Goal: Transaction & Acquisition: Purchase product/service

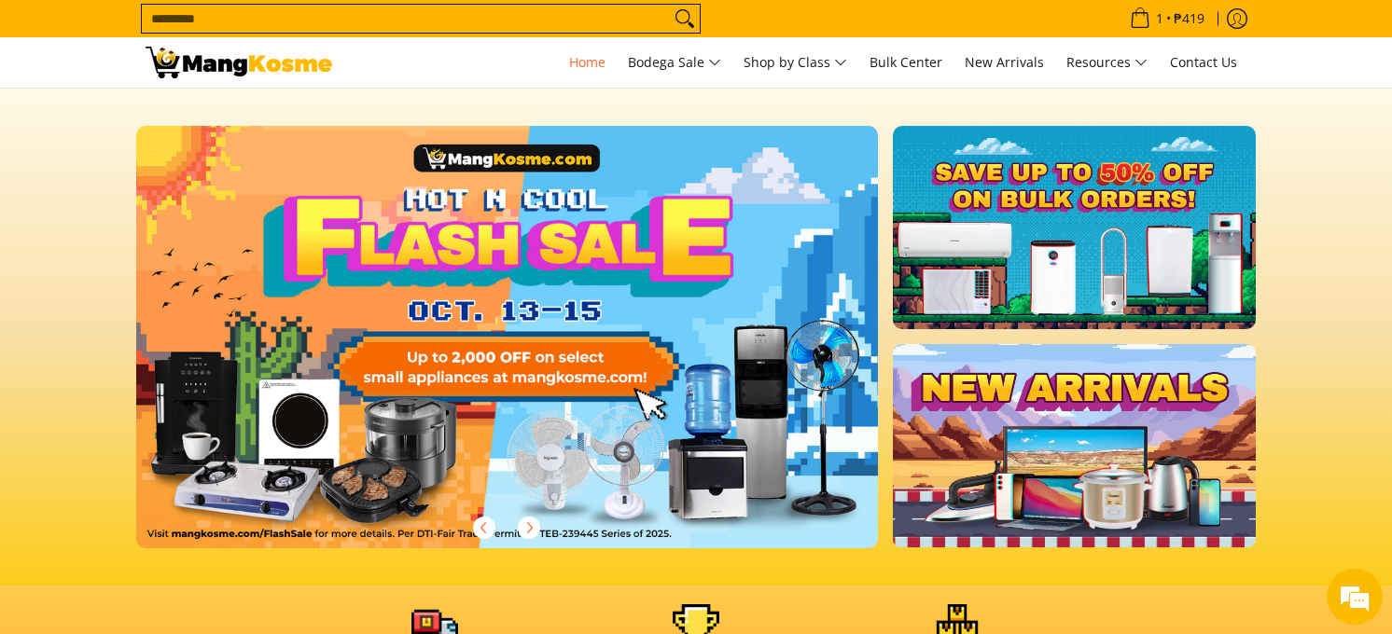
click at [212, 16] on input "Search..." at bounding box center [406, 19] width 528 height 28
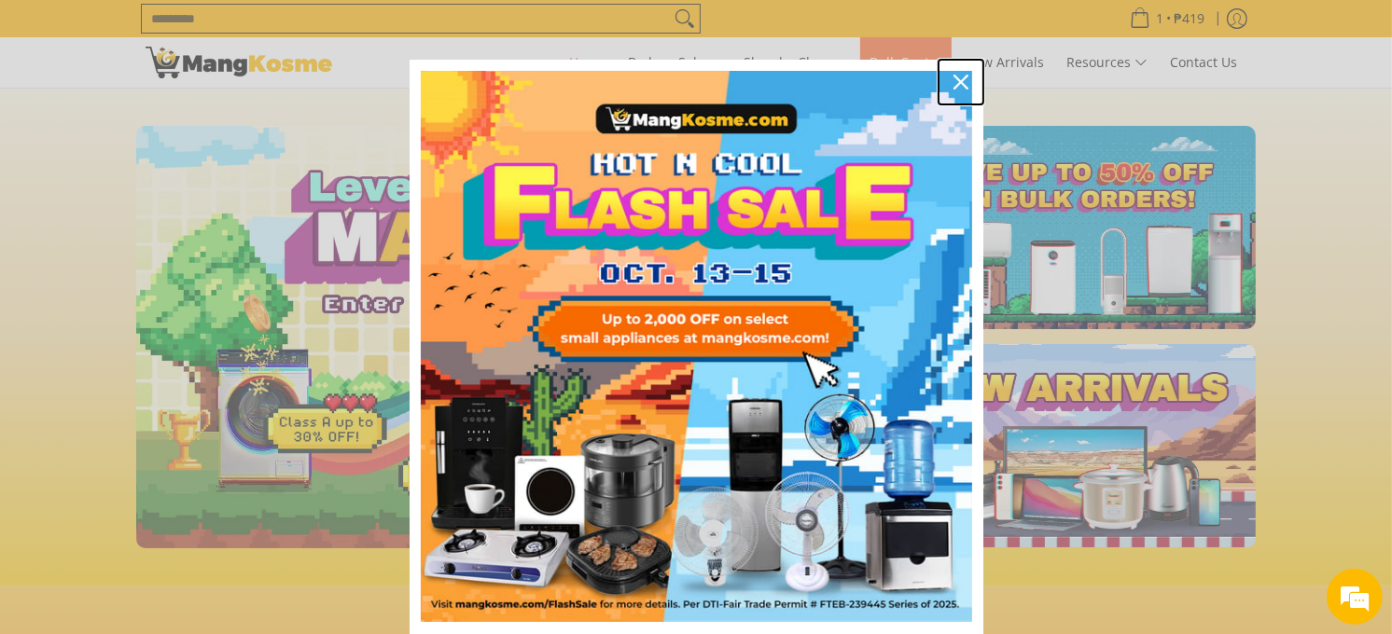
drag, startPoint x: 964, startPoint y: 81, endPoint x: 944, endPoint y: 81, distance: 19.6
click at [964, 81] on div "Close" at bounding box center [961, 82] width 30 height 30
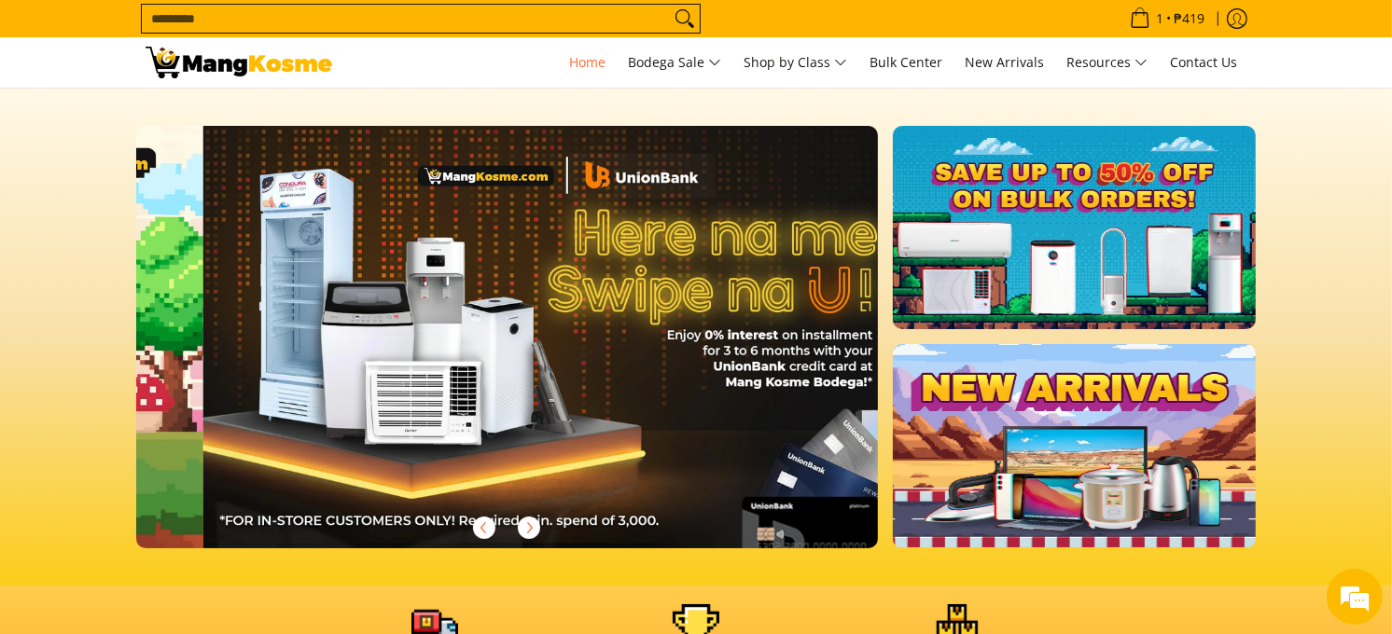
scroll to position [0, 1484]
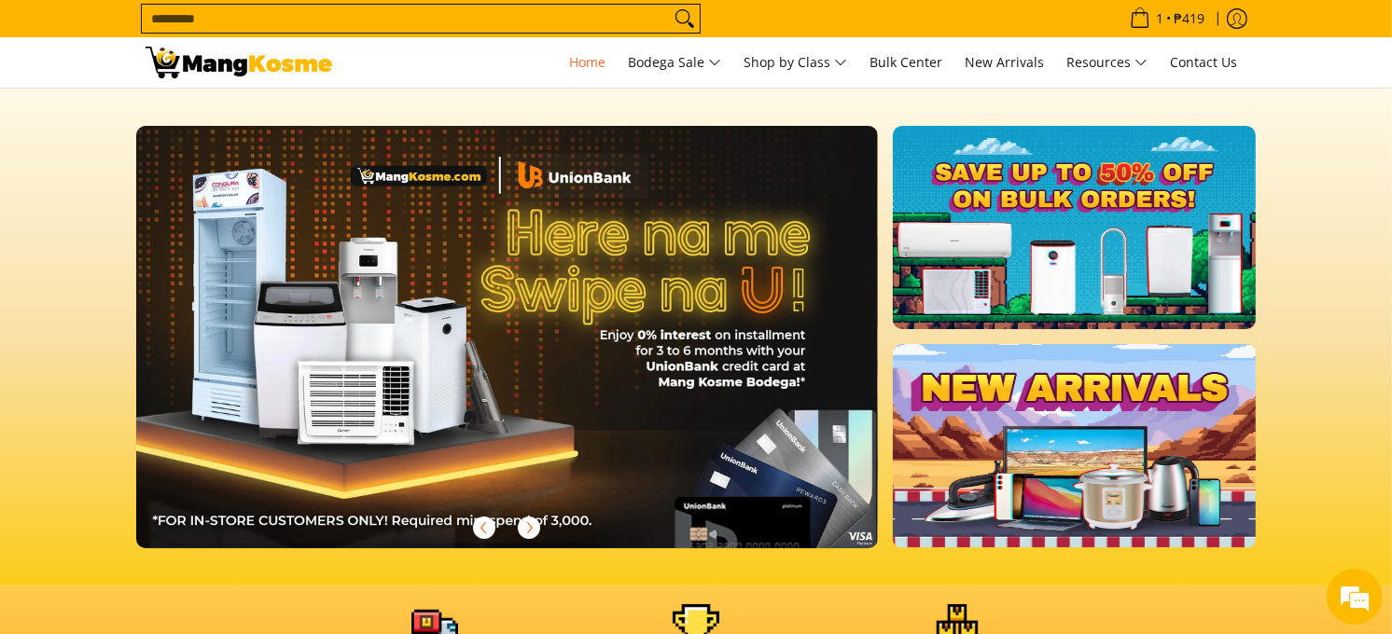
click at [265, 12] on input "Search..." at bounding box center [406, 19] width 528 height 28
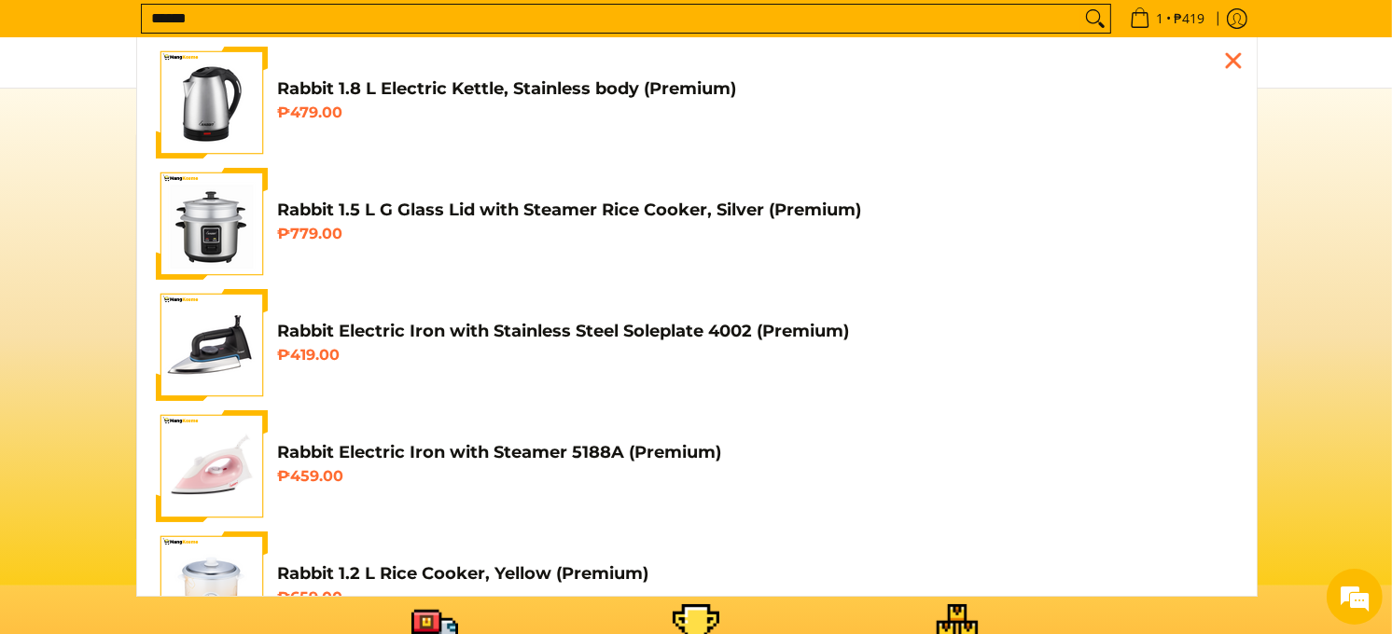
scroll to position [0, 2225]
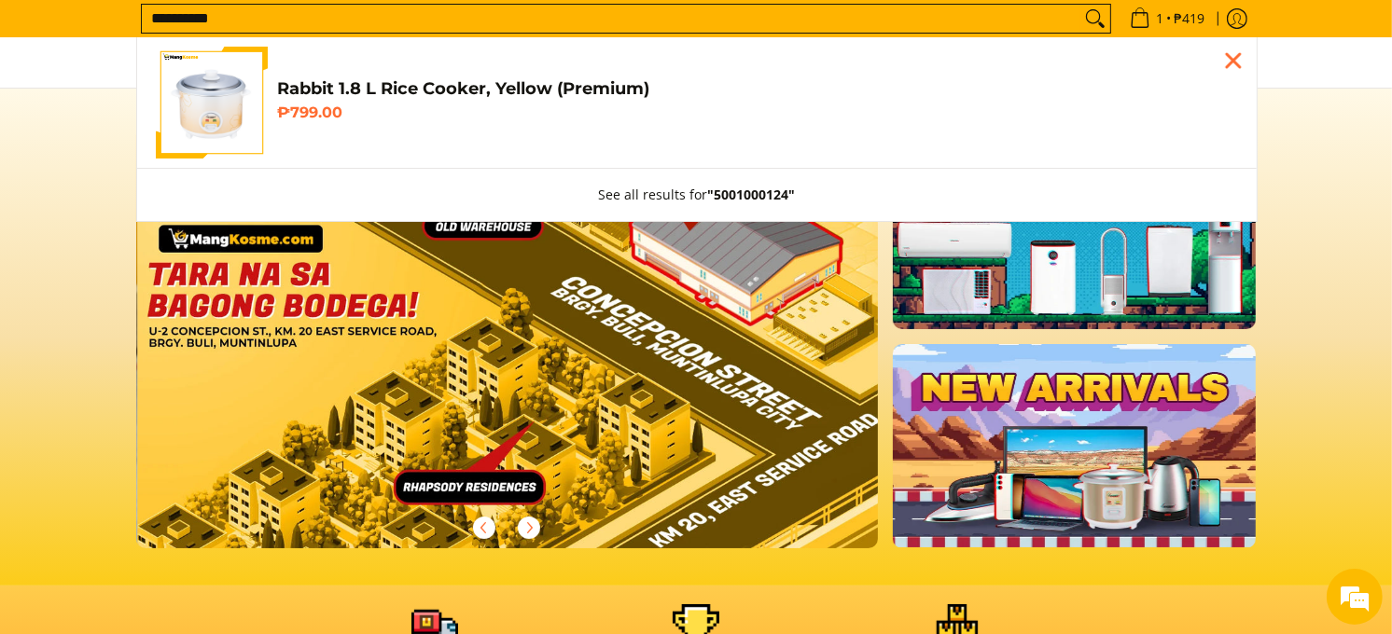
type input "**********"
click at [291, 105] on h6 "₱799.00" at bounding box center [757, 113] width 961 height 19
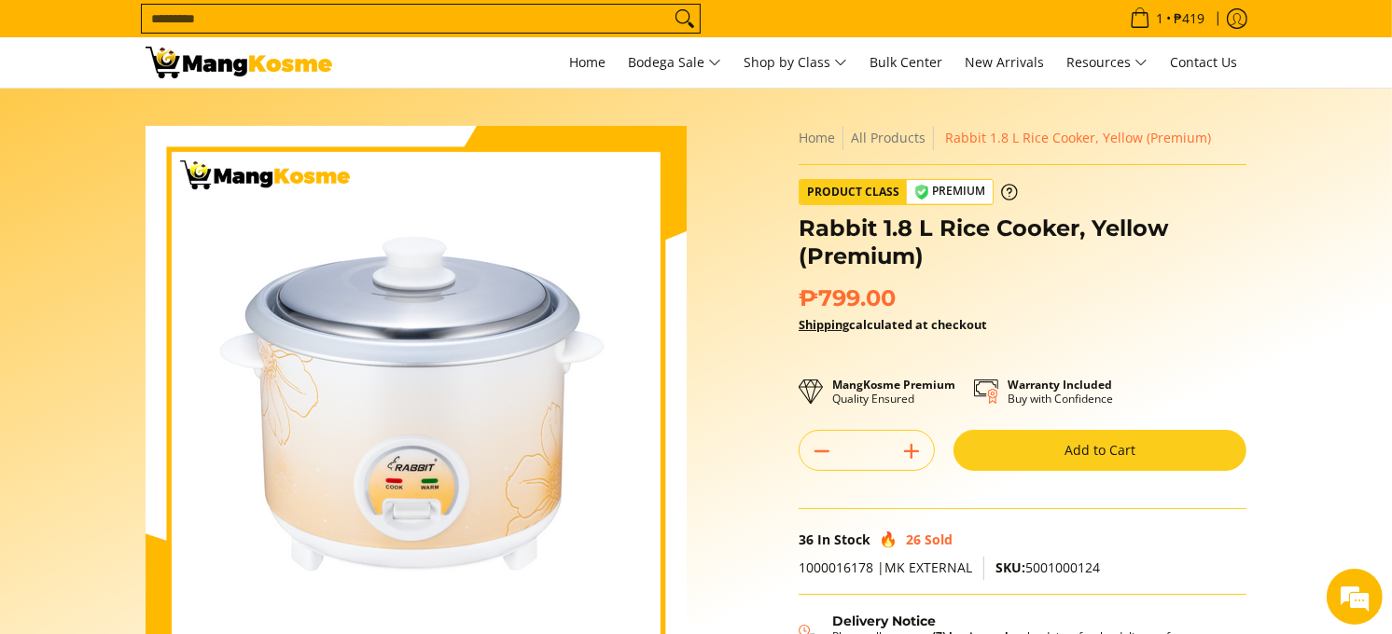
click at [1042, 453] on button "Add to Cart" at bounding box center [1100, 450] width 293 height 41
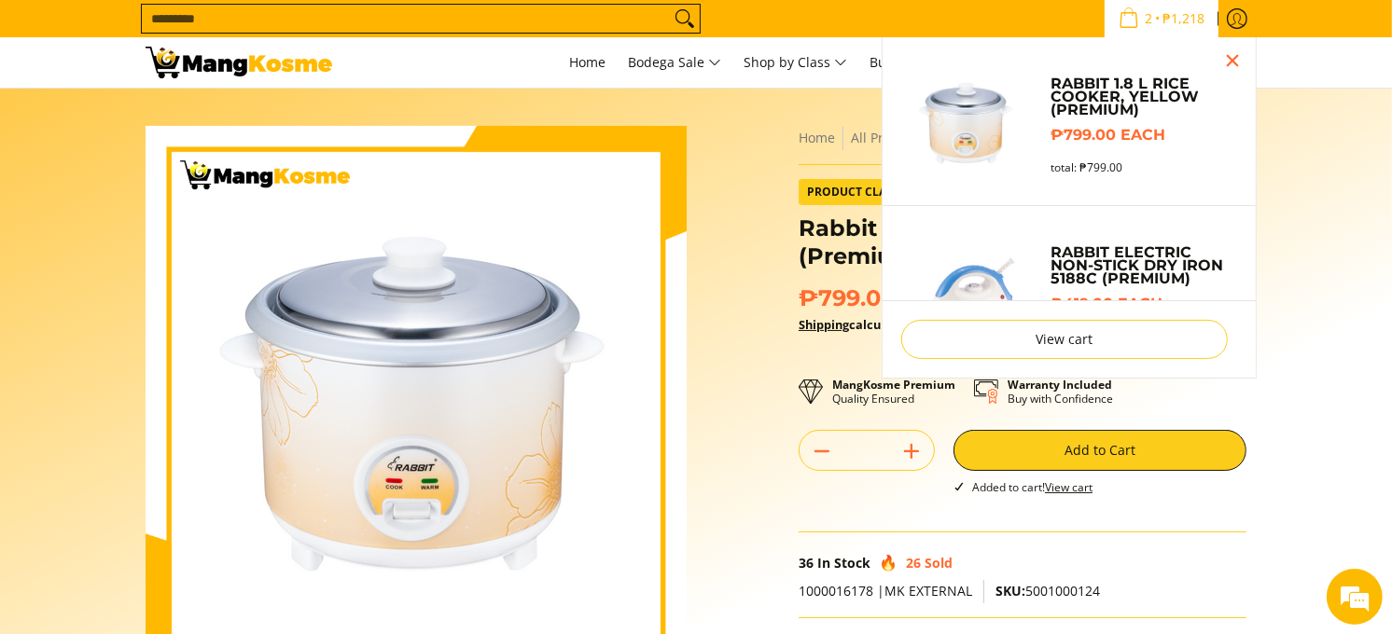
click at [1123, 30] on link "2 • ₱1,218" at bounding box center [1162, 18] width 114 height 37
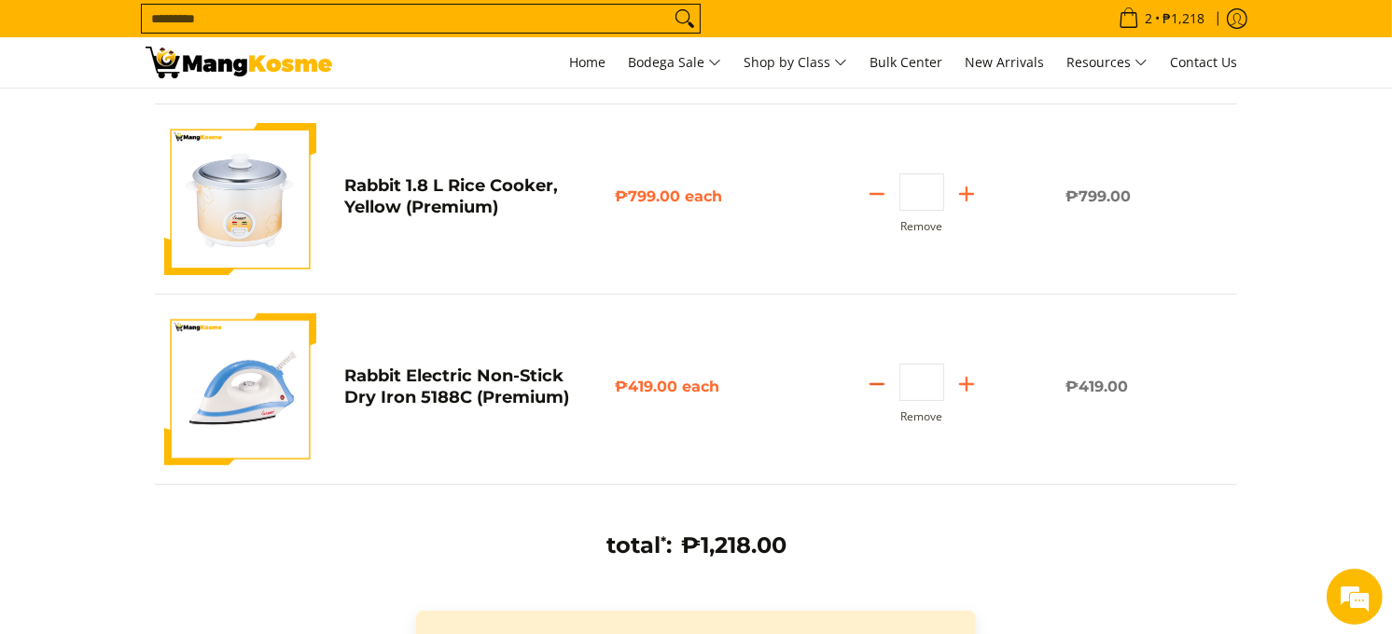
click at [872, 384] on line "Subtract" at bounding box center [877, 384] width 13 height 0
type input "*"
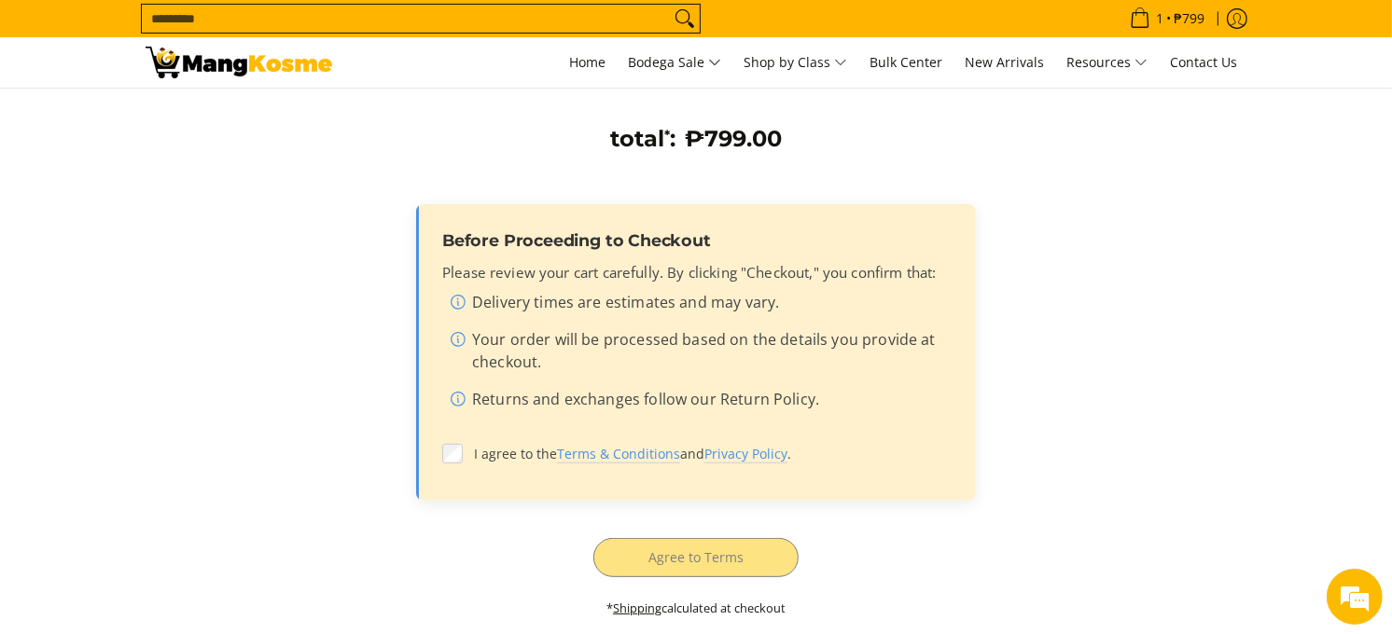
scroll to position [518, 0]
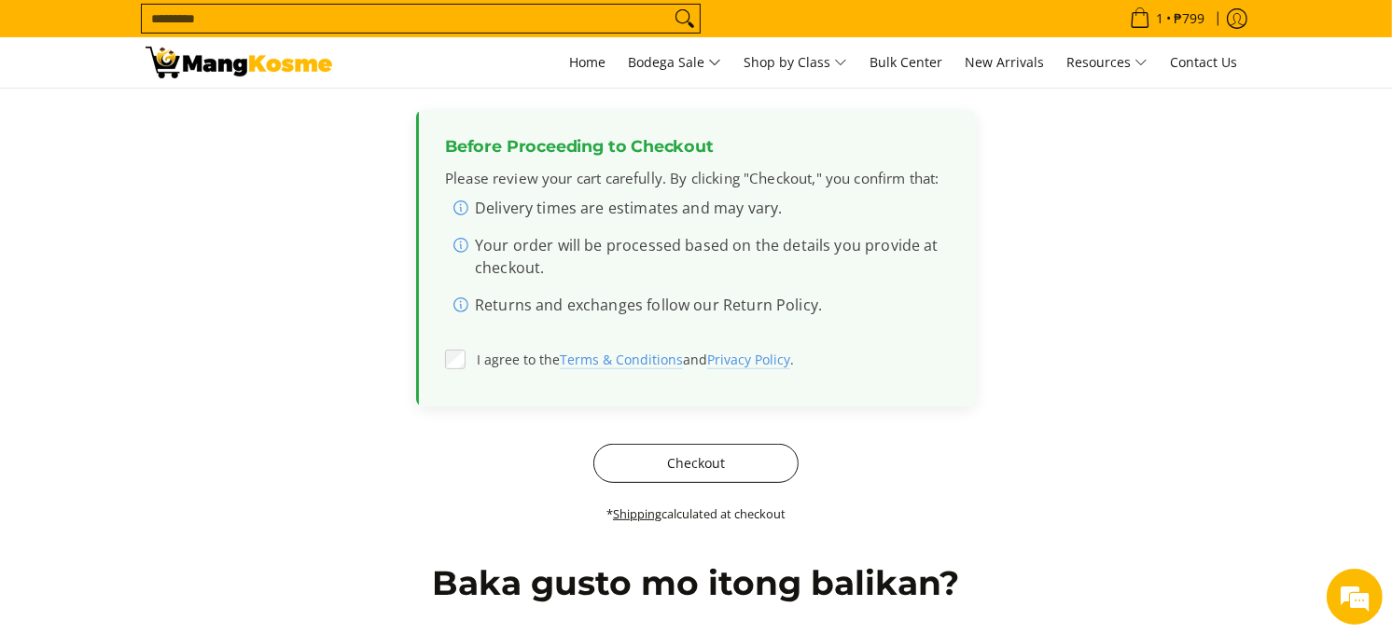
click at [720, 467] on button "Checkout" at bounding box center [695, 463] width 205 height 39
